Goal: Use online tool/utility: Utilize a website feature to perform a specific function

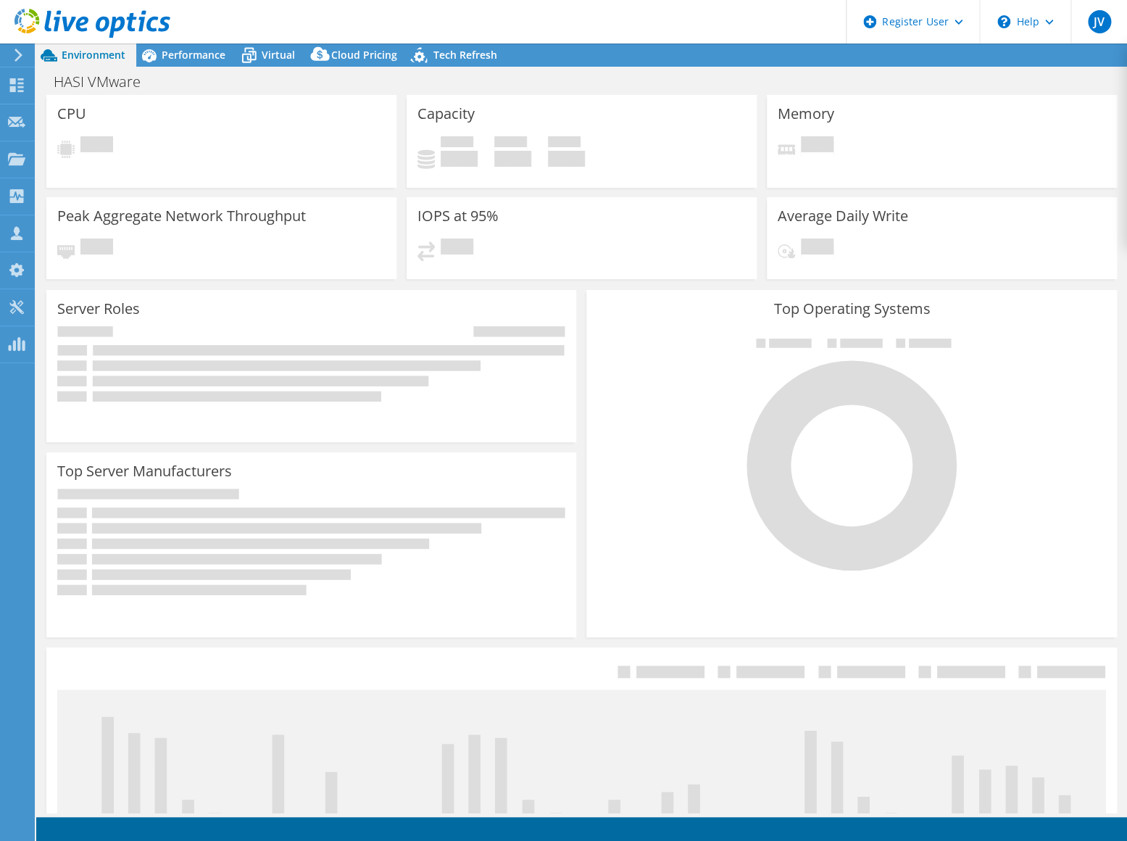
select select "USD"
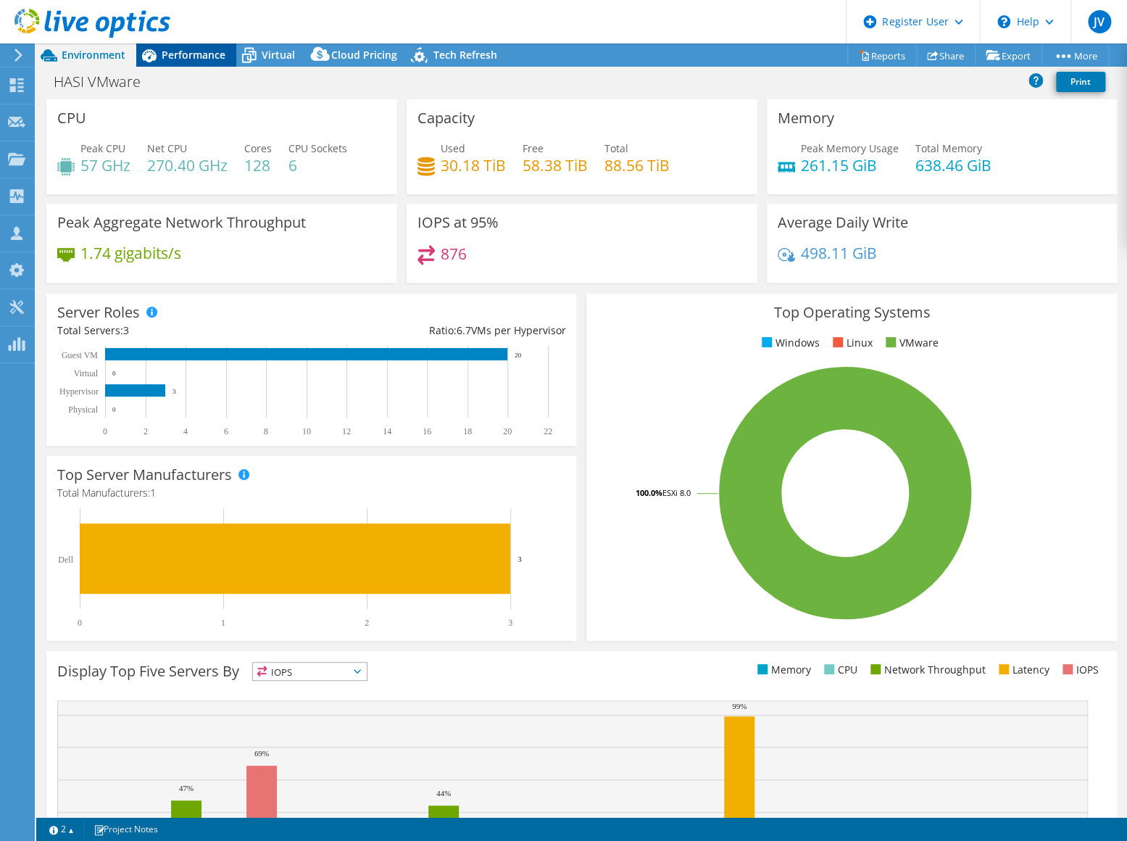
click at [172, 53] on span "Performance" at bounding box center [194, 55] width 64 height 14
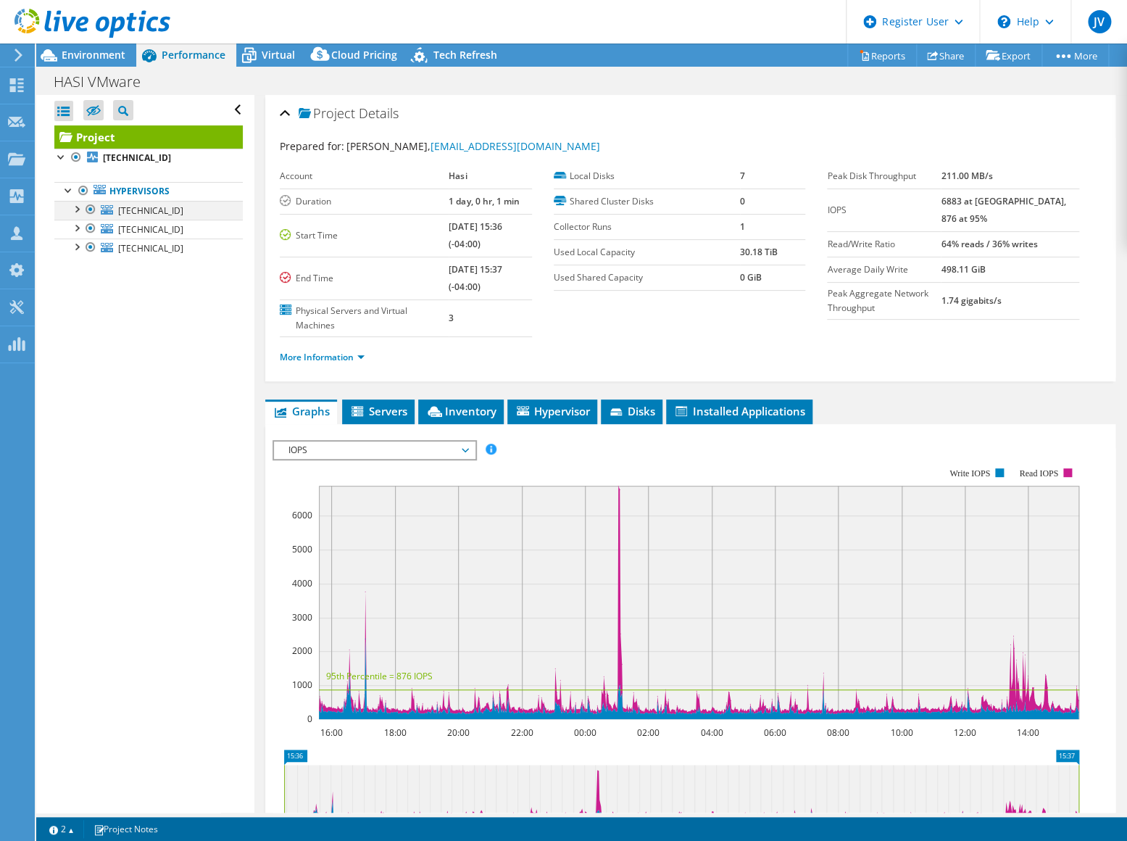
click at [75, 207] on div at bounding box center [76, 208] width 14 height 14
click at [75, 262] on div at bounding box center [76, 265] width 14 height 14
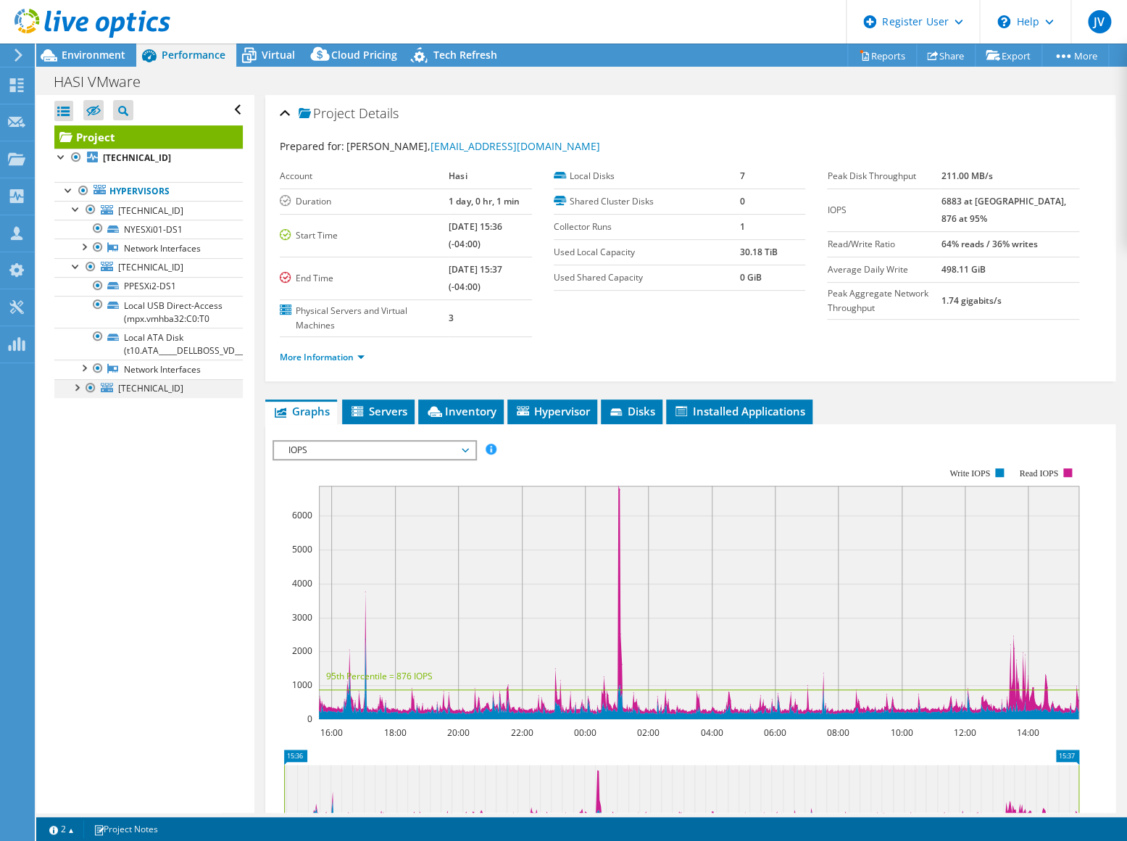
click at [71, 394] on div at bounding box center [76, 386] width 14 height 14
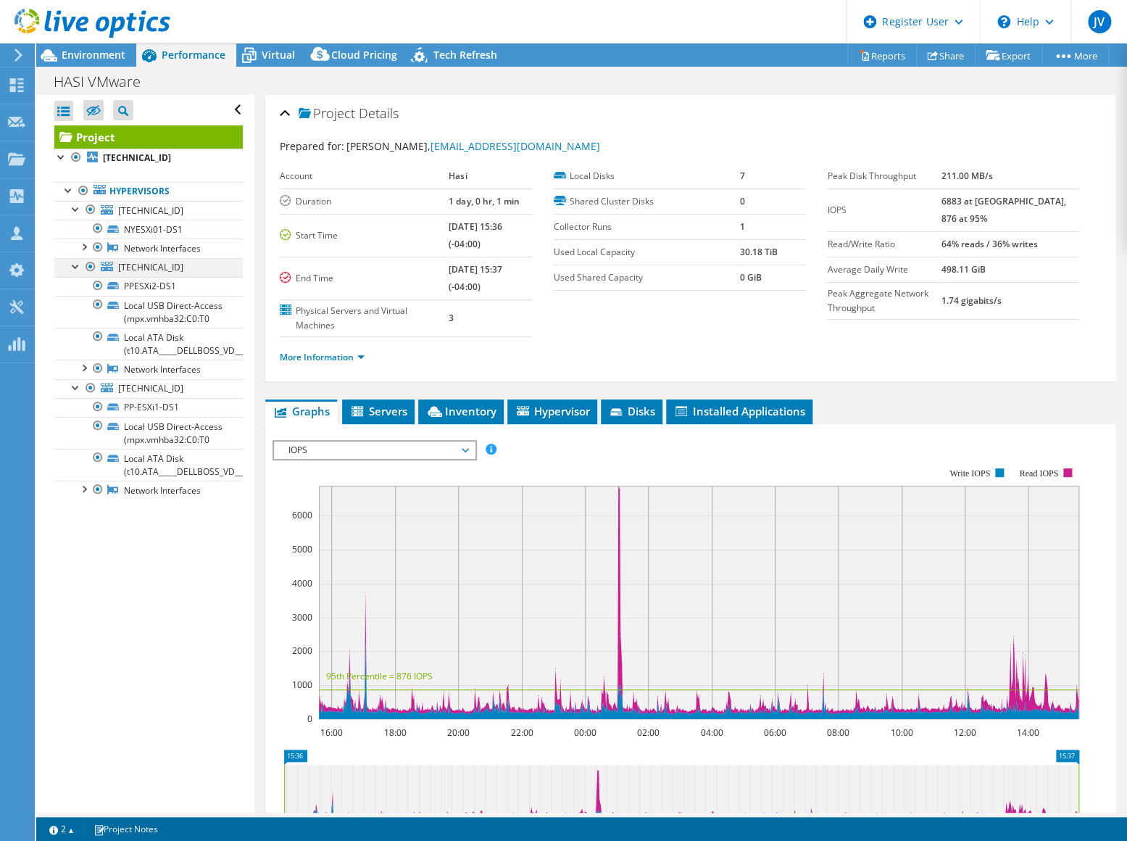
click at [74, 262] on div at bounding box center [76, 265] width 14 height 14
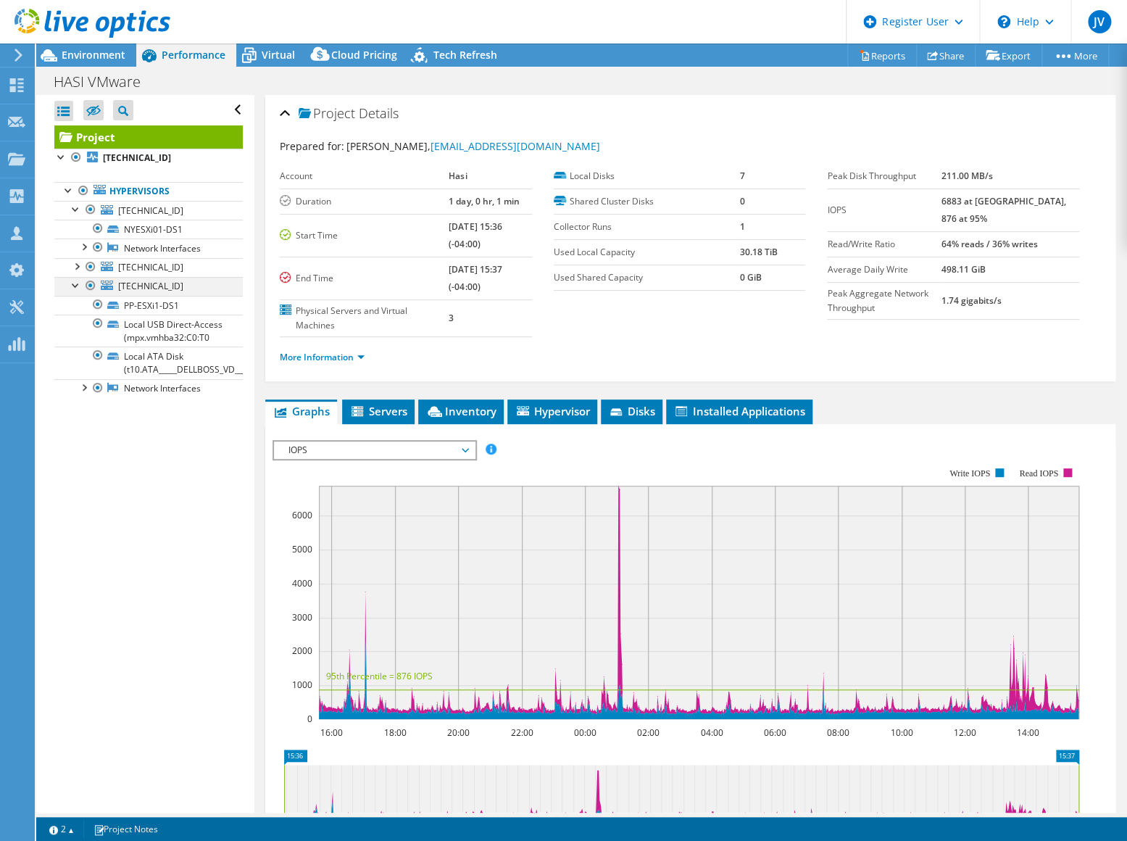
click at [77, 283] on div at bounding box center [76, 284] width 14 height 14
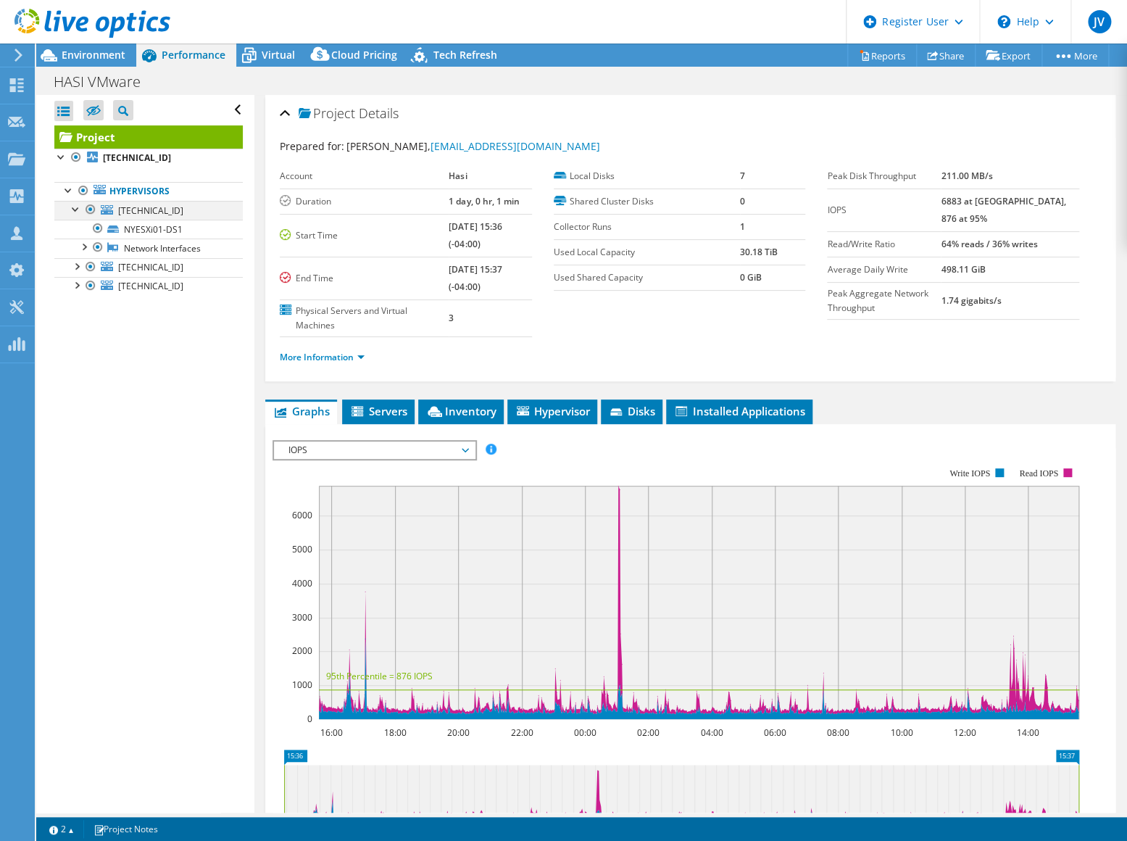
click at [89, 210] on div at bounding box center [90, 209] width 14 height 17
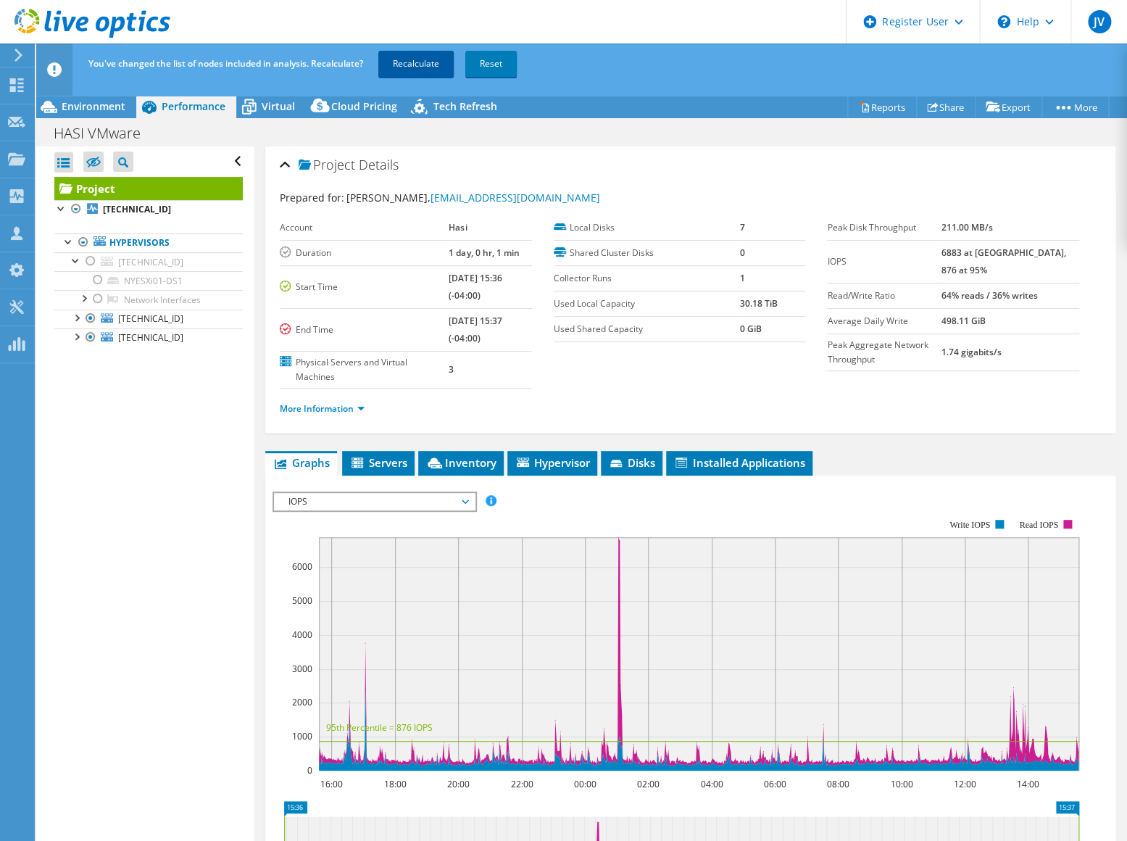
click at [394, 65] on link "Recalculate" at bounding box center [415, 64] width 75 height 26
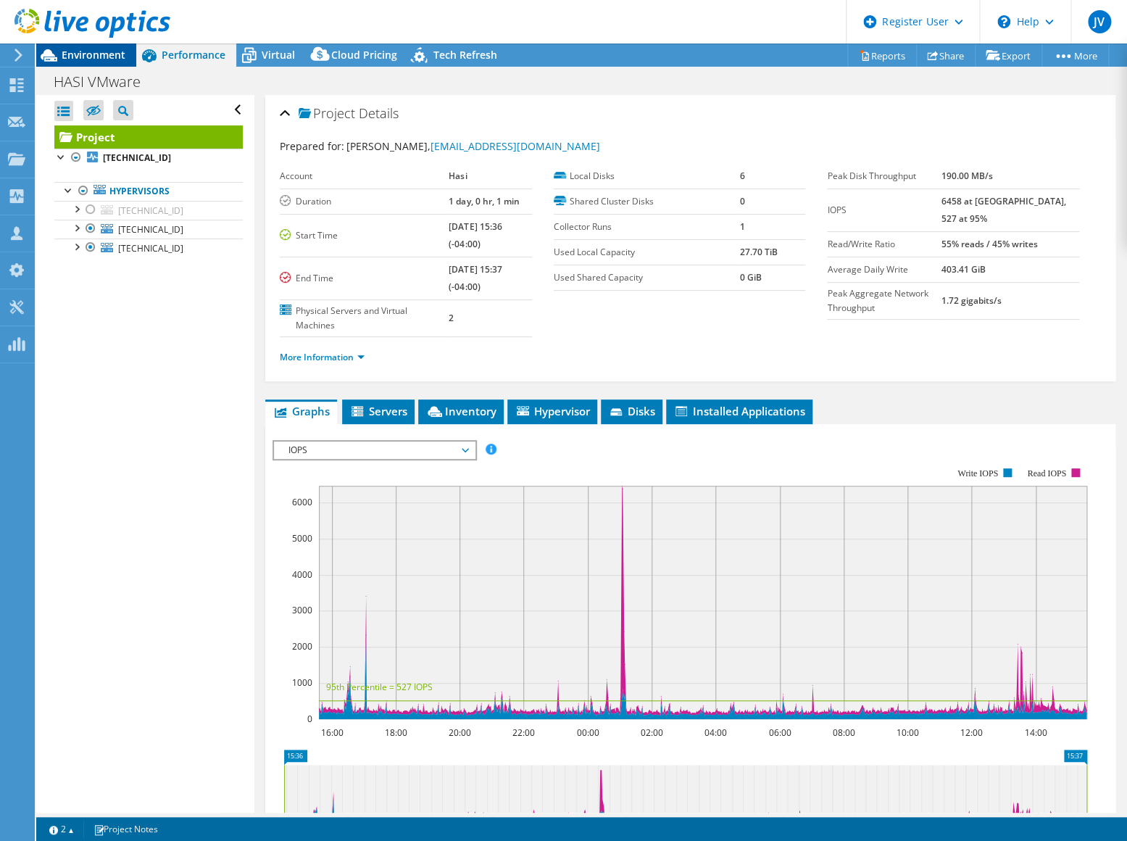
click at [95, 57] on span "Environment" at bounding box center [94, 55] width 64 height 14
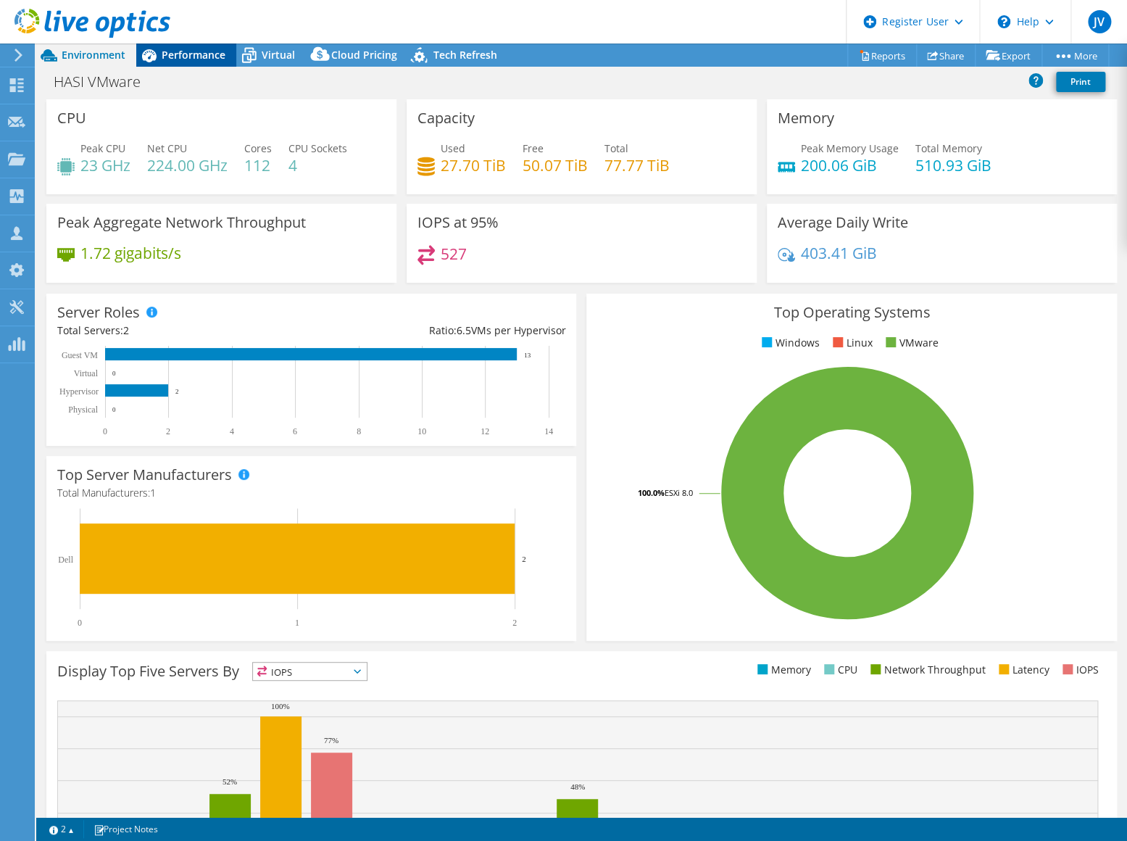
click at [172, 61] on span "Performance" at bounding box center [194, 55] width 64 height 14
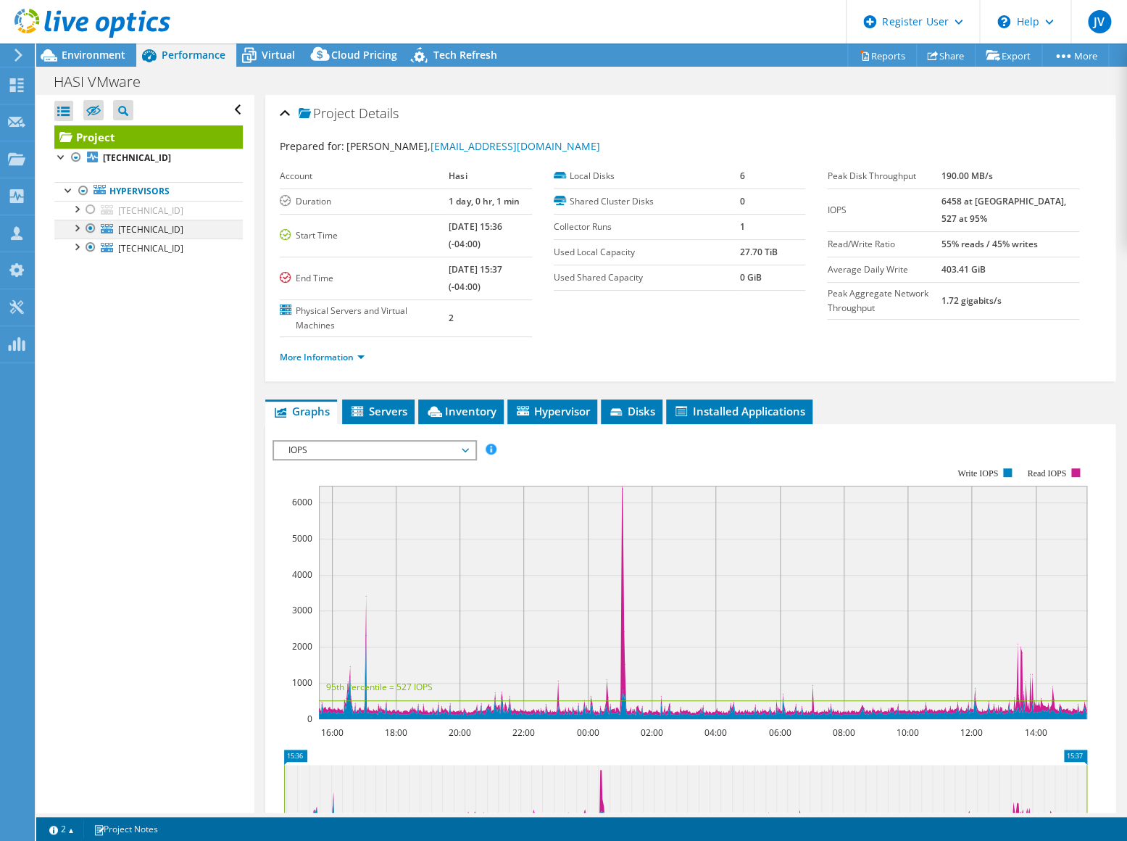
click at [87, 232] on div at bounding box center [90, 228] width 14 height 17
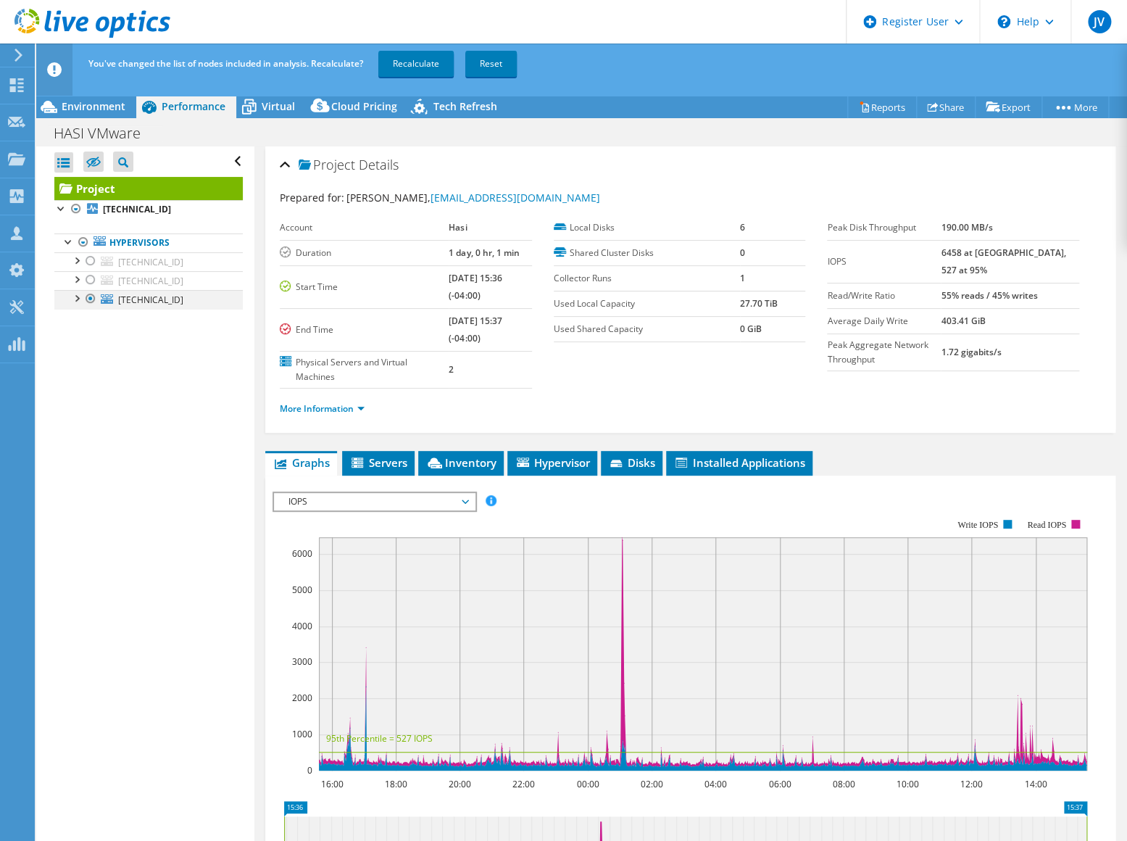
click at [90, 297] on div at bounding box center [90, 298] width 14 height 17
click at [87, 261] on div at bounding box center [90, 260] width 14 height 17
click at [402, 64] on link "Recalculate" at bounding box center [415, 64] width 75 height 26
click at [94, 107] on span "Environment" at bounding box center [94, 106] width 64 height 14
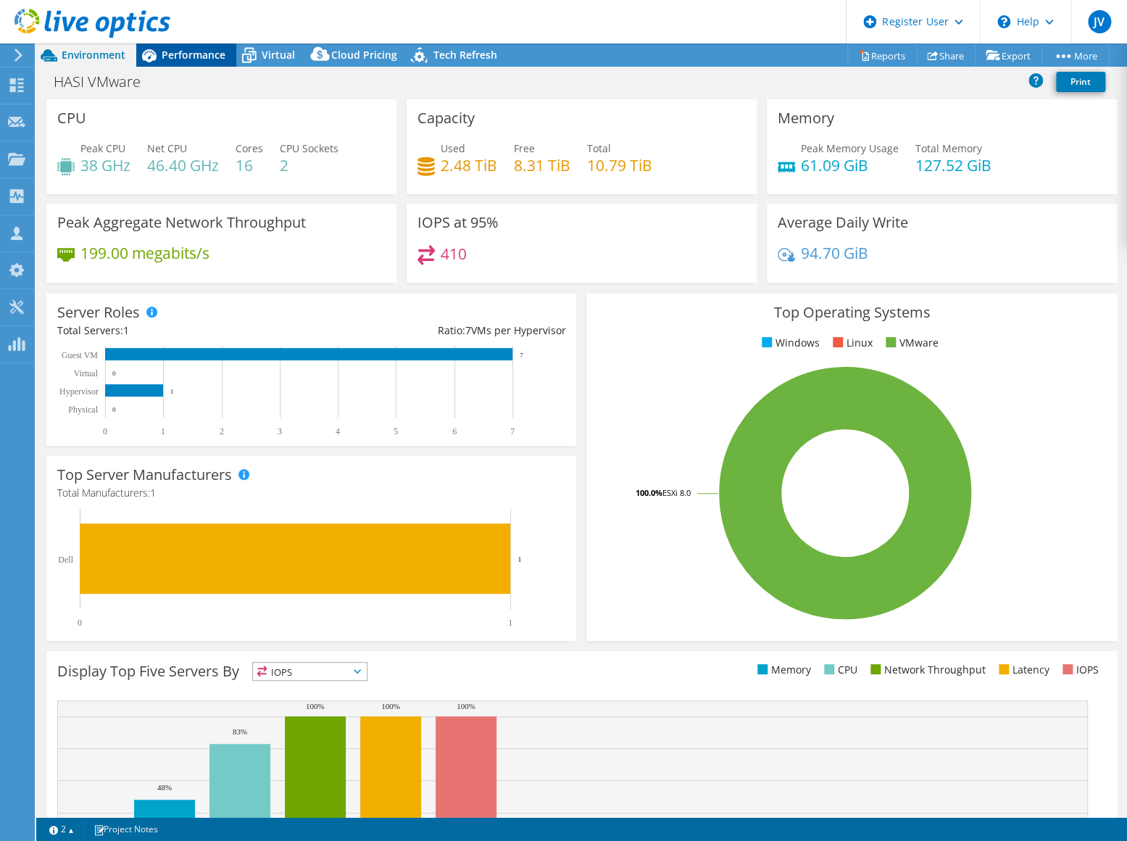
click at [175, 54] on span "Performance" at bounding box center [194, 55] width 64 height 14
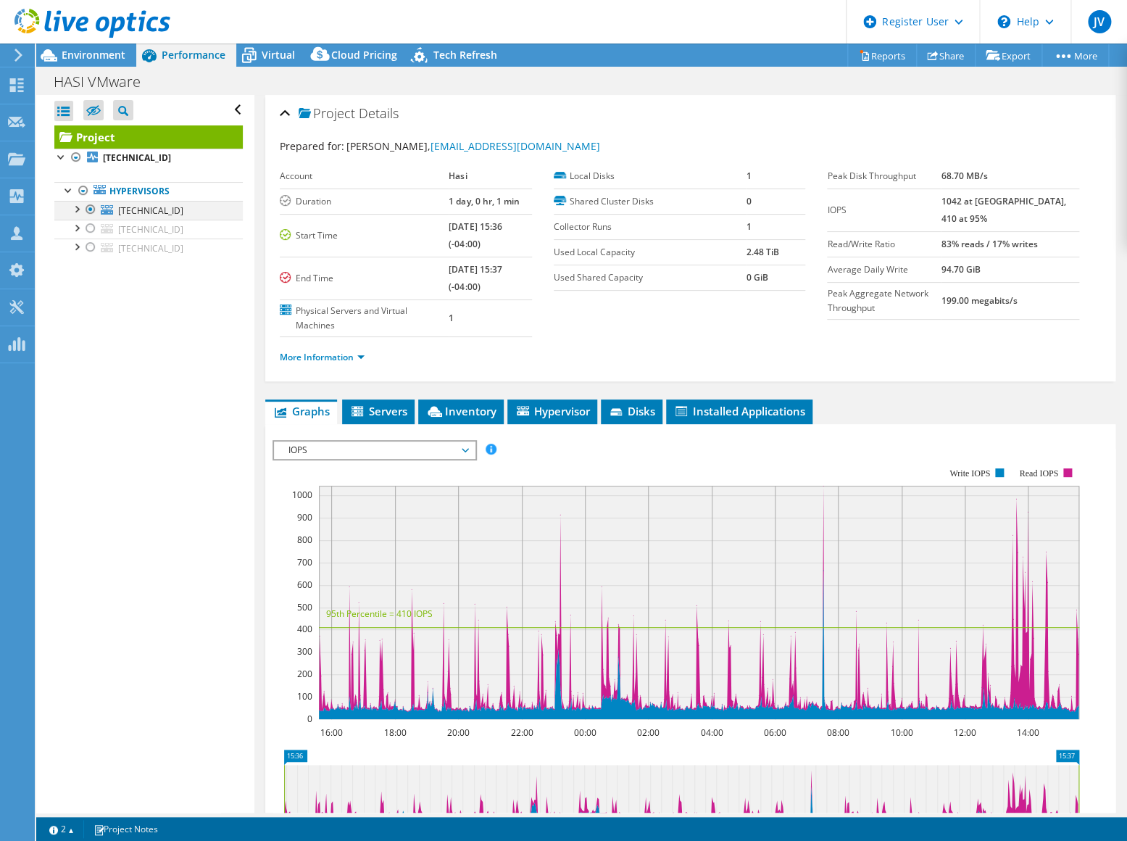
click at [78, 207] on div at bounding box center [76, 208] width 14 height 14
click at [78, 267] on div at bounding box center [76, 265] width 14 height 14
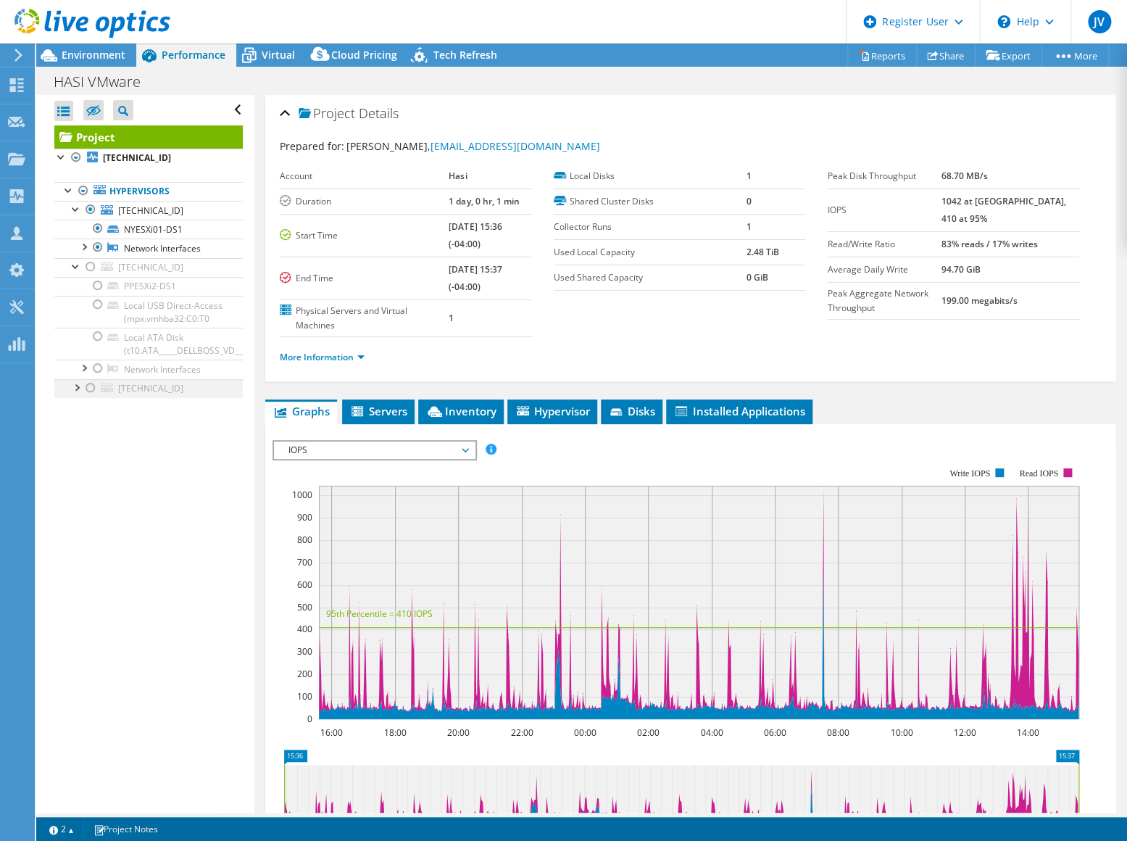
click at [75, 394] on div at bounding box center [76, 386] width 14 height 14
